Goal: Task Accomplishment & Management: Complete application form

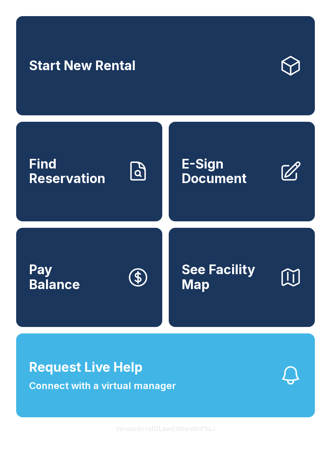
click at [58, 84] on link "Start New Rental" at bounding box center [165, 65] width 298 height 99
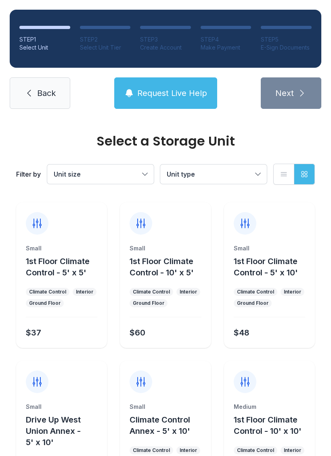
click at [7, 93] on div "STEP 1 Select Unit STEP 2 Select Unit Tier STEP 3 Create Account STEP 4 Make Pa…" at bounding box center [165, 59] width 331 height 119
click at [27, 157] on div "Filter by Unit size Unit type List view Grid view" at bounding box center [165, 174] width 298 height 53
click at [31, 157] on div "Filter by Unit size Unit type List view Grid view" at bounding box center [165, 174] width 298 height 53
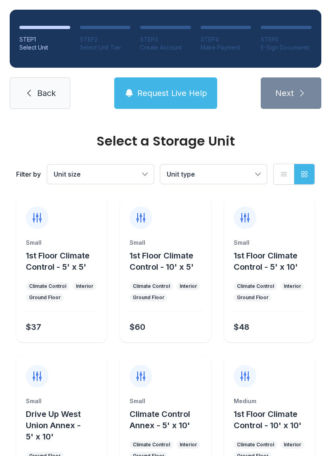
scroll to position [6, 0]
click at [2, 129] on div "Select a Storage Unit Filter by Unit size Unit type List view Grid view Small 1…" at bounding box center [165, 339] width 331 height 453
click at [171, 24] on ol "STEP 1 Select Unit STEP 2 Select Unit Tier STEP 3 Create Account STEP 4 Make Pa…" at bounding box center [165, 39] width 311 height 58
click at [54, 3] on div "STEP 1 Select Unit STEP 2 Select Unit Tier STEP 3 Create Account STEP 4 Make Pa…" at bounding box center [165, 59] width 331 height 119
click at [54, 7] on div "STEP 1 Select Unit STEP 2 Select Unit Tier STEP 3 Create Account STEP 4 Make Pa…" at bounding box center [165, 59] width 331 height 119
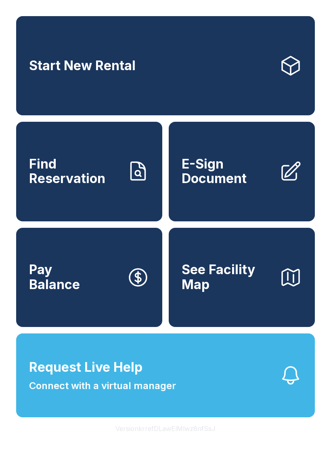
click at [178, 75] on link "Start New Rental" at bounding box center [165, 65] width 298 height 99
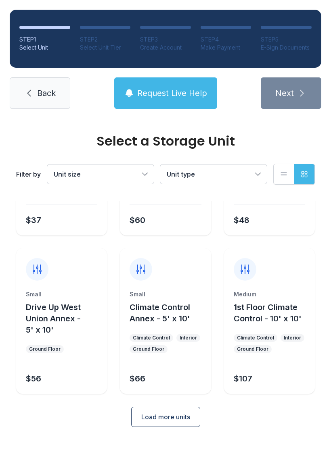
click at [280, 58] on ol "STEP 1 Select Unit STEP 2 Select Unit Tier STEP 3 Create Account STEP 4 Make Pa…" at bounding box center [165, 39] width 311 height 58
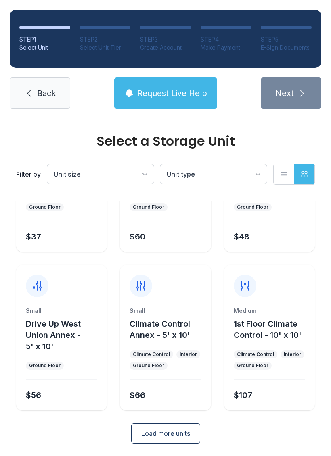
scroll to position [96, 0]
click at [42, 93] on span "Back" at bounding box center [46, 93] width 19 height 11
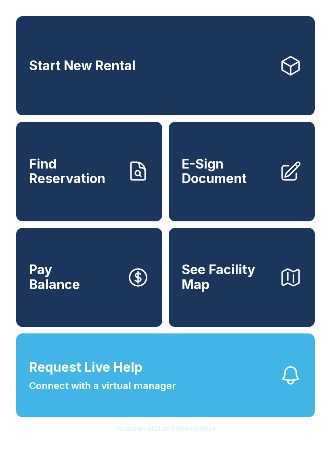
click at [41, 93] on link "Start New Rental" at bounding box center [165, 65] width 298 height 99
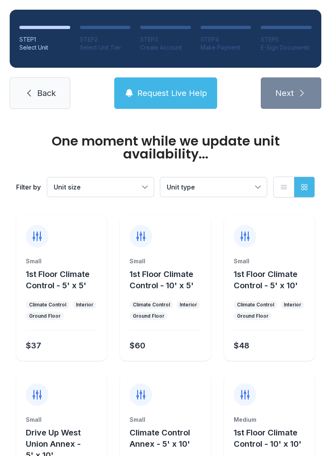
click at [29, 92] on icon at bounding box center [29, 93] width 10 height 10
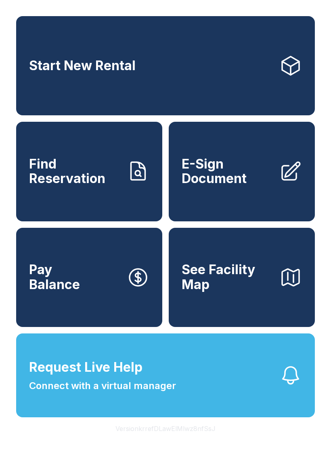
click at [259, 198] on link "E-Sign Document" at bounding box center [242, 171] width 146 height 99
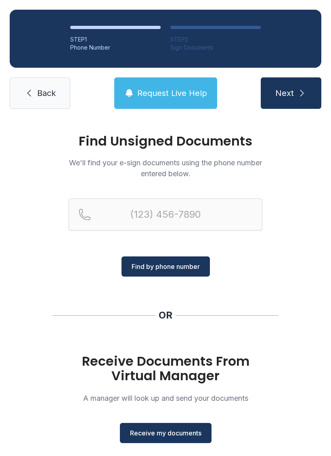
click at [186, 436] on span "Receive my documents" at bounding box center [165, 433] width 71 height 10
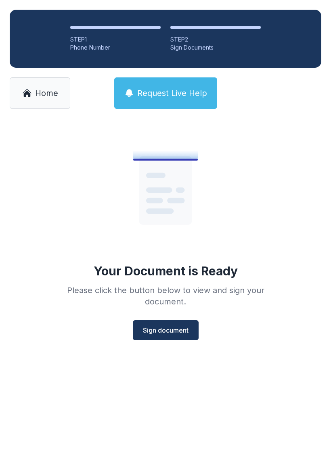
click at [179, 330] on span "Sign document" at bounding box center [166, 331] width 46 height 10
click at [151, 334] on span "Sign document" at bounding box center [166, 331] width 46 height 10
click at [190, 331] on button "Sign document" at bounding box center [166, 330] width 66 height 20
click at [164, 329] on span "Sign document" at bounding box center [166, 331] width 46 height 10
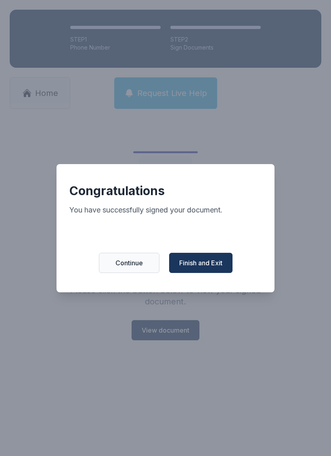
click at [207, 263] on span "Finish and Exit" at bounding box center [200, 263] width 43 height 10
